Goal: Transaction & Acquisition: Purchase product/service

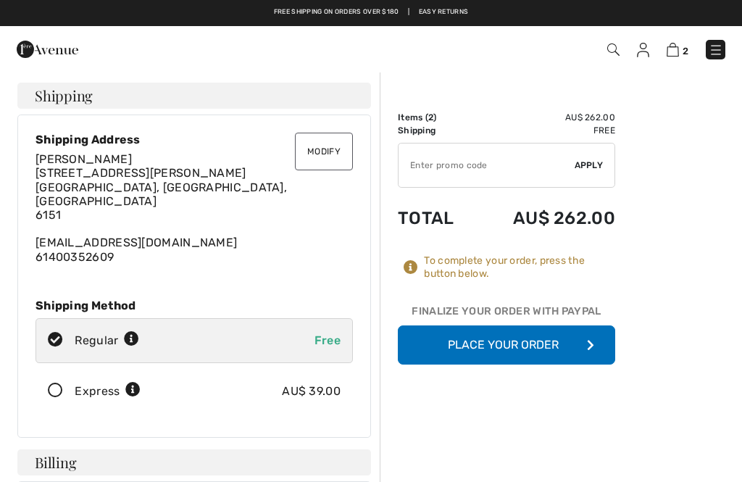
click at [513, 345] on button "Place Your Order" at bounding box center [506, 344] width 217 height 39
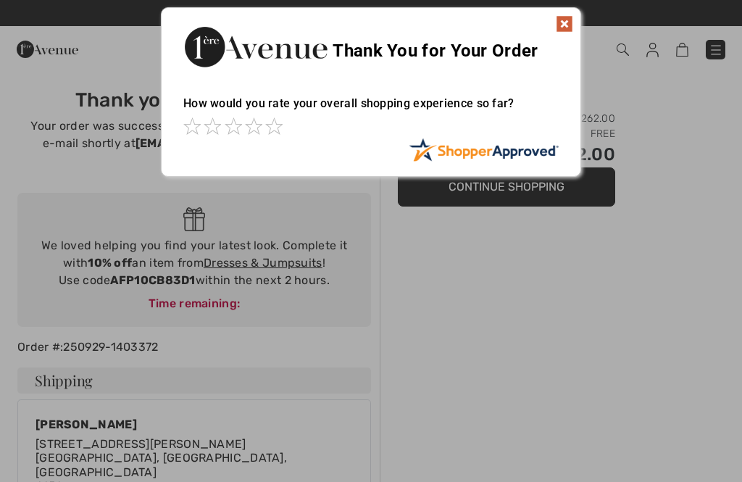
click at [270, 111] on div "How would you rate your overall shopping experience so far?" at bounding box center [371, 110] width 376 height 56
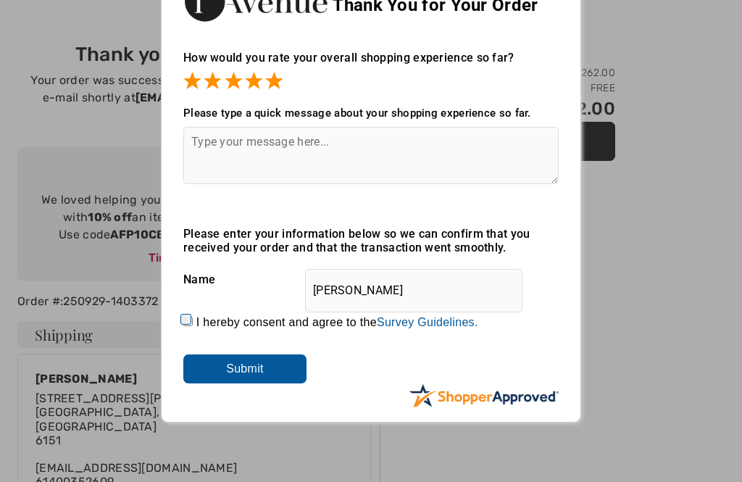
scroll to position [46, 0]
click at [213, 144] on textarea at bounding box center [371, 155] width 376 height 57
type textarea "V"
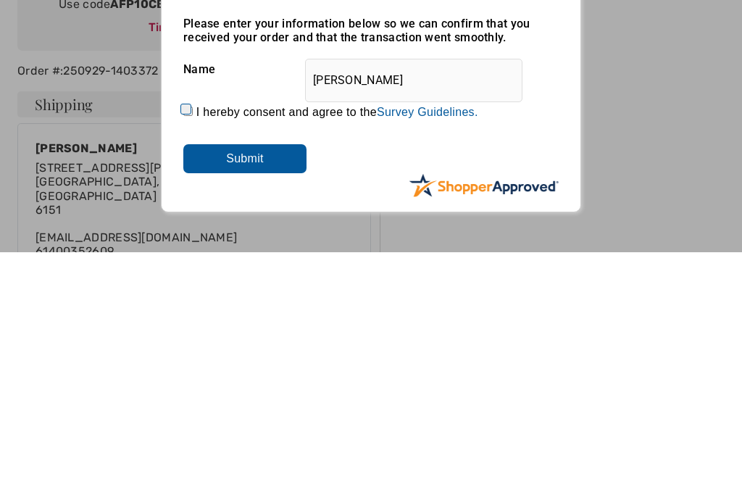
type textarea "Set out beautifully which makes it easy to fing clothing I am looking for"
click at [249, 375] on input "Submit" at bounding box center [244, 389] width 123 height 29
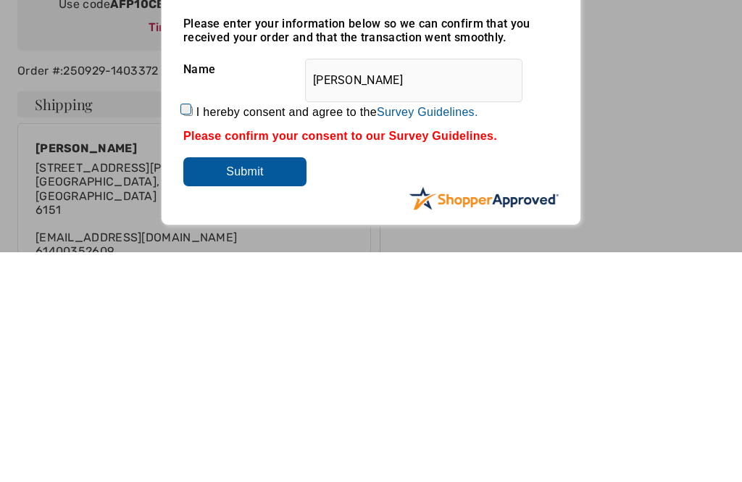
scroll to position [276, 0]
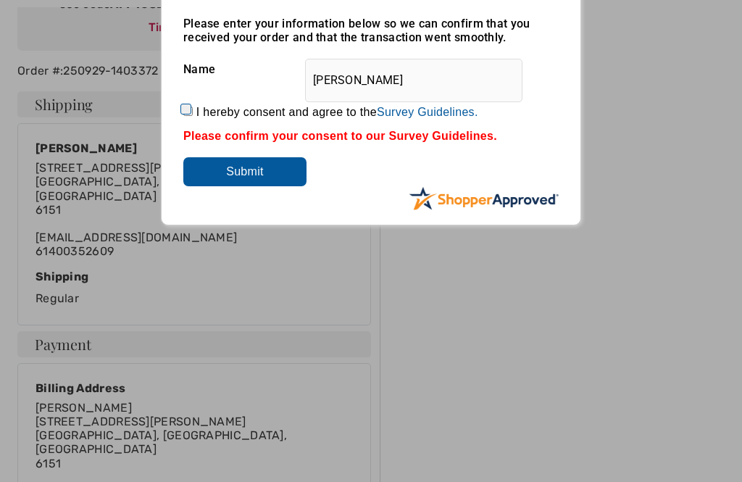
click at [184, 110] on input "I hereby consent and agree to the By submitting a review, you grant permission …" at bounding box center [187, 111] width 9 height 9
checkbox input "true"
click at [258, 175] on input "Submit" at bounding box center [244, 171] width 123 height 29
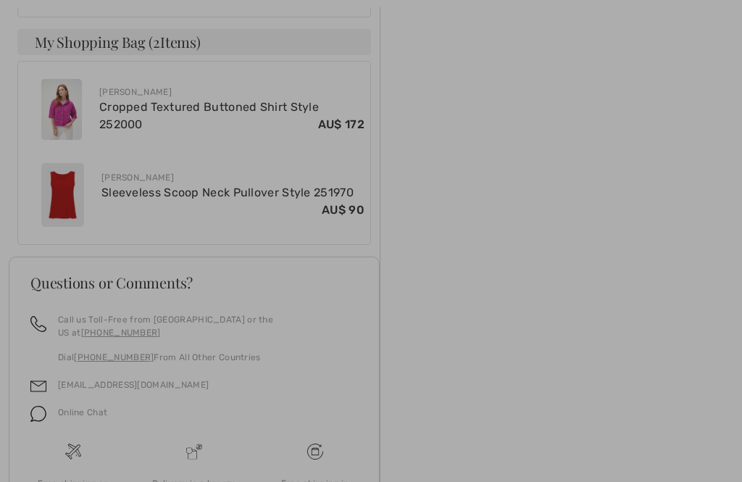
scroll to position [809, 0]
